Goal: Complete application form

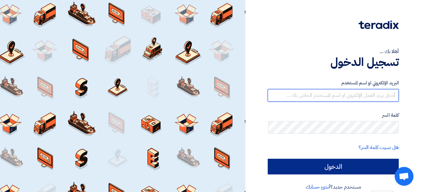
type input "[EMAIL_ADDRESS][DOMAIN_NAME]"
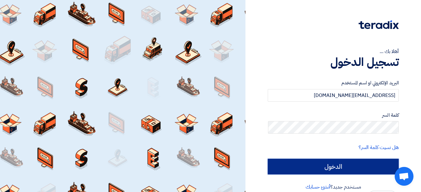
click at [365, 169] on input "الدخول" at bounding box center [333, 167] width 131 height 16
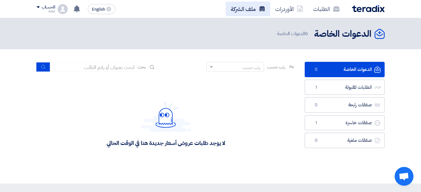
click at [246, 8] on link "ملف الشركة" at bounding box center [248, 9] width 45 height 15
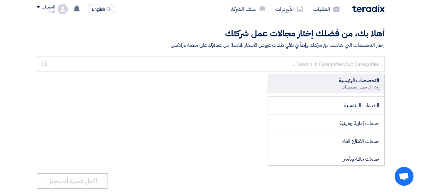
scroll to position [914, 0]
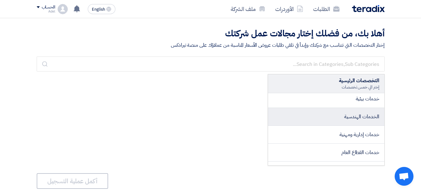
click at [342, 115] on li "الخدمات الهندسية" at bounding box center [326, 117] width 116 height 18
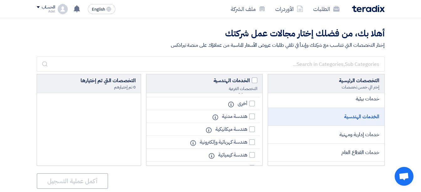
scroll to position [397, 0]
click at [239, 103] on span "هندسة مدنية" at bounding box center [234, 103] width 25 height 8
click at [243, 103] on input "هندسة مدنية" at bounding box center [245, 103] width 4 height 4
checkbox input "true"
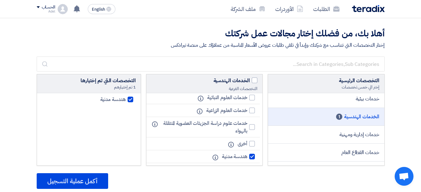
scroll to position [335, 0]
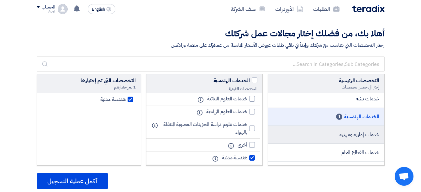
click at [352, 132] on span "خدمات إدارية ومهنية" at bounding box center [358, 135] width 39 height 8
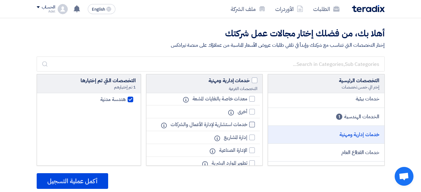
click at [249, 124] on label "خدمات استشارية لإدارة الأعمال والشركات" at bounding box center [210, 125] width 87 height 8
click at [247, 124] on input "خدمات استشارية لإدارة الأعمال والشركات" at bounding box center [245, 125] width 4 height 4
checkbox input "true"
click at [251, 139] on div at bounding box center [252, 137] width 6 height 6
click at [247, 139] on input "إدارة المشاريع" at bounding box center [245, 137] width 4 height 4
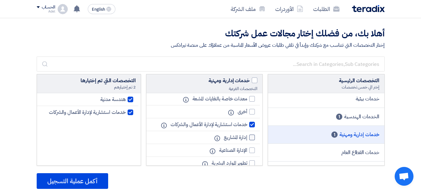
checkbox input "true"
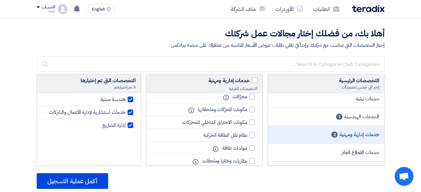
scroll to position [0, 0]
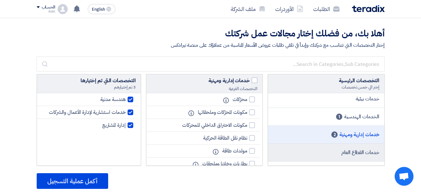
click at [331, 152] on li "خدمات القطاع العام" at bounding box center [326, 153] width 116 height 18
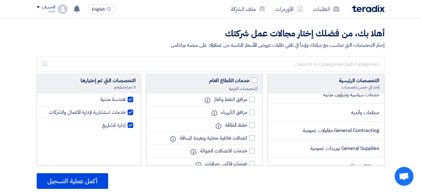
scroll to position [1071, 0]
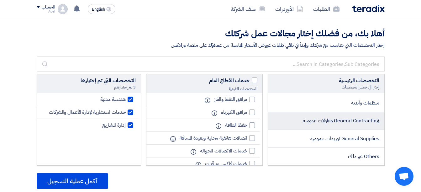
click at [331, 124] on span "General Contracting مقاولات عمومية" at bounding box center [341, 121] width 76 height 8
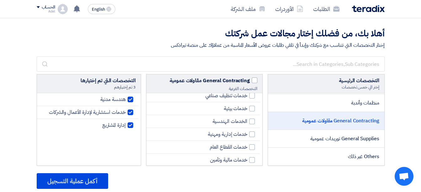
scroll to position [596, 0]
click at [224, 121] on span "الخدمات الهندسية" at bounding box center [230, 121] width 35 height 8
click at [243, 121] on input "الخدمات الهندسية" at bounding box center [245, 121] width 4 height 4
checkbox input "true"
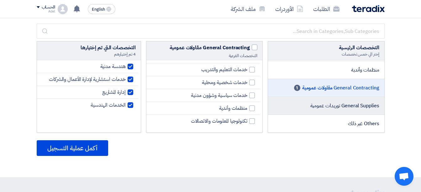
scroll to position [0, 0]
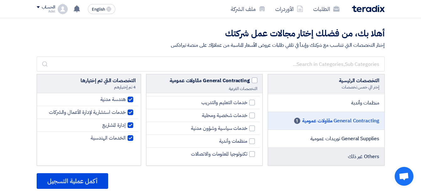
click at [340, 152] on li "Others غير ذلك" at bounding box center [326, 157] width 116 height 18
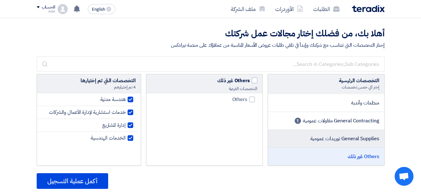
click at [336, 138] on span "General Supplies توريدات عمومية" at bounding box center [344, 139] width 69 height 8
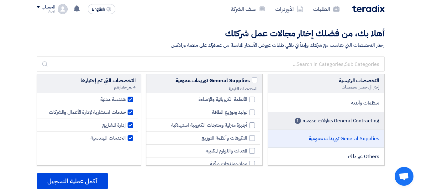
click at [339, 123] on span "General Contracting مقاولات عمومية" at bounding box center [341, 121] width 76 height 8
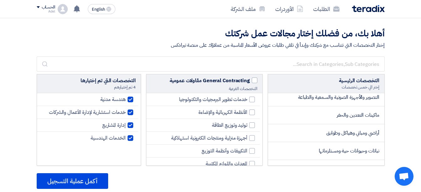
scroll to position [726, 0]
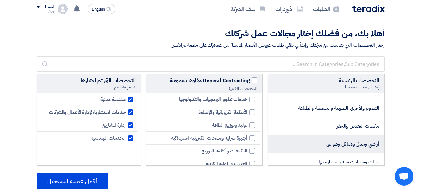
click at [341, 141] on span "أراضي ومباني وهياكل وطوابق" at bounding box center [352, 144] width 53 height 8
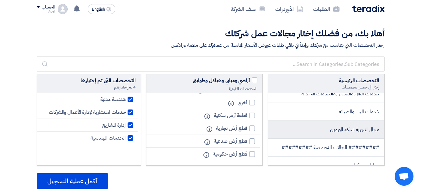
scroll to position [319, 0]
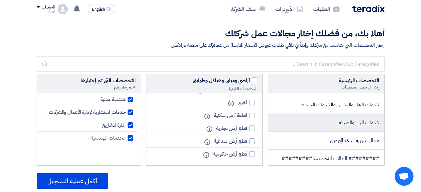
click at [336, 123] on li "خدمات البناء والصيانة" at bounding box center [326, 123] width 116 height 18
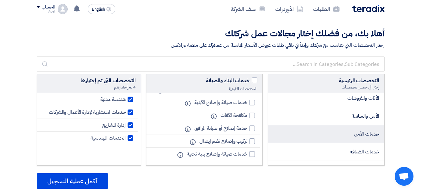
scroll to position [256, 0]
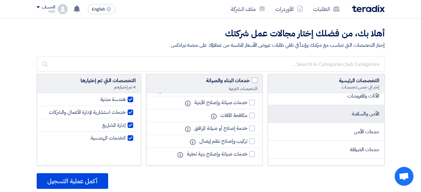
click at [311, 117] on li "الأمن والسلامة" at bounding box center [326, 114] width 116 height 18
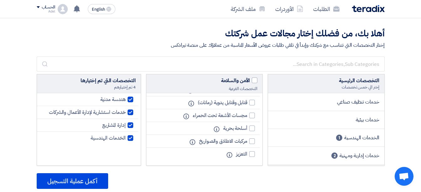
scroll to position [909, 0]
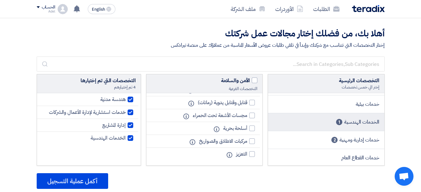
click at [354, 127] on li "الخدمات الهندسية 1" at bounding box center [326, 122] width 116 height 18
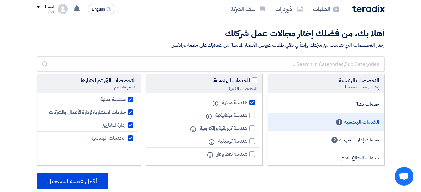
scroll to position [397, 0]
click at [253, 104] on div at bounding box center [252, 103] width 6 height 6
click at [247, 104] on input "هندسة مدنية" at bounding box center [245, 103] width 4 height 4
checkbox input "false"
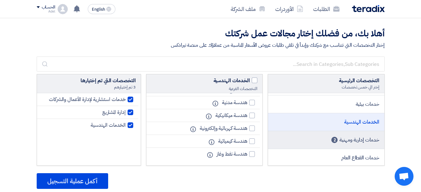
click at [319, 137] on li "خدمات إدارية ومهنية 2" at bounding box center [326, 140] width 116 height 18
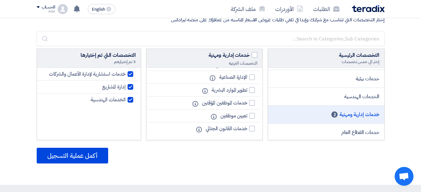
scroll to position [63, 0]
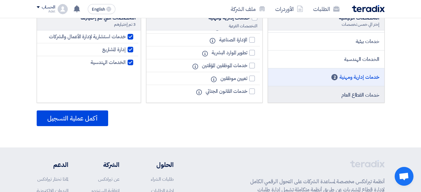
click at [330, 92] on li "خدمات القطاع العام" at bounding box center [326, 95] width 116 height 18
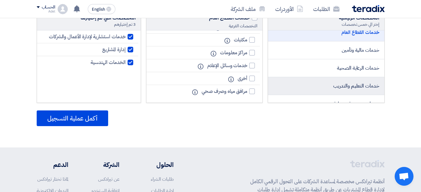
scroll to position [1003, 0]
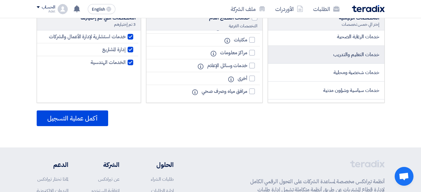
click at [347, 55] on span "خدمات التعليم والتدريب" at bounding box center [356, 55] width 46 height 8
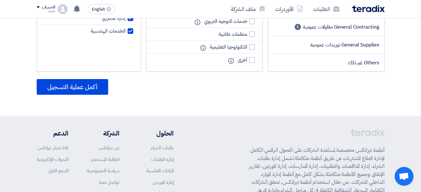
scroll to position [1071, 0]
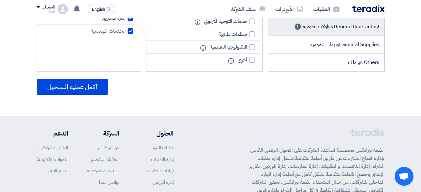
click at [338, 26] on span "General Contracting مقاولات عمومية" at bounding box center [341, 27] width 76 height 8
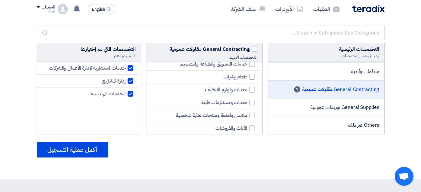
scroll to position [157, 0]
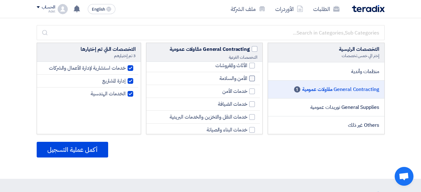
click at [251, 76] on div at bounding box center [252, 79] width 6 height 6
click at [247, 76] on input "الأمن والسلامة" at bounding box center [245, 78] width 4 height 4
checkbox input "true"
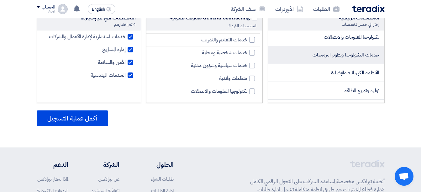
scroll to position [0, 0]
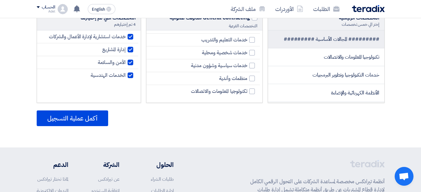
click at [319, 38] on span "######### المجالات الأساسية #########" at bounding box center [332, 39] width 96 height 8
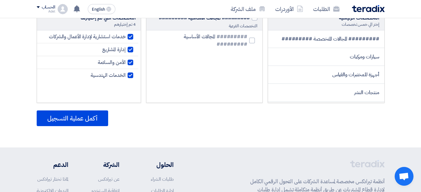
scroll to position [376, 0]
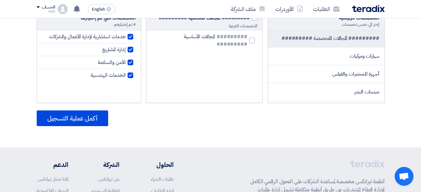
click at [306, 40] on span "######### المجالات المتخصصة #########" at bounding box center [330, 38] width 98 height 8
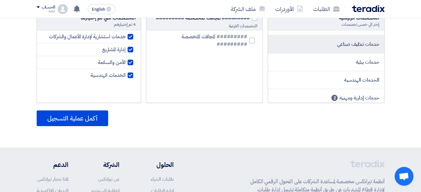
scroll to position [878, 0]
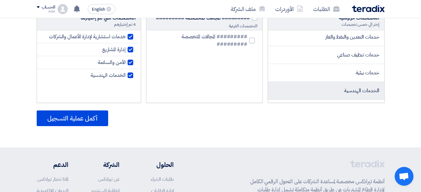
click at [337, 87] on li "الخدمات الهندسية" at bounding box center [326, 91] width 116 height 18
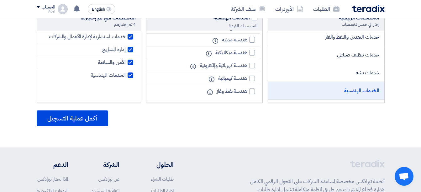
scroll to position [397, 0]
click at [252, 39] on div at bounding box center [252, 40] width 6 height 6
click at [247, 39] on input "هندسة مدنية" at bounding box center [245, 40] width 4 height 4
checkbox input "true"
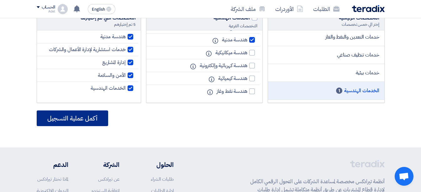
click at [92, 114] on button "أكمل عملية التسجيل" at bounding box center [72, 118] width 71 height 16
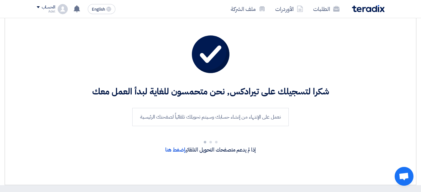
scroll to position [48, 0]
